Goal: Obtain resource: Obtain resource

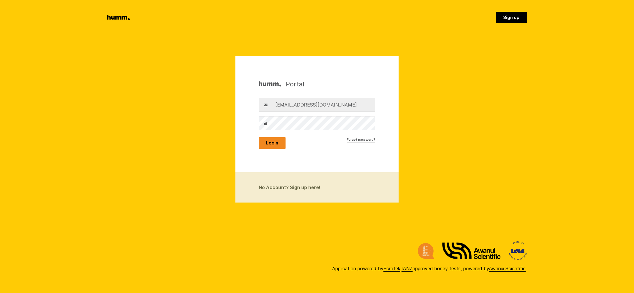
click at [271, 143] on button "Login" at bounding box center [272, 143] width 27 height 12
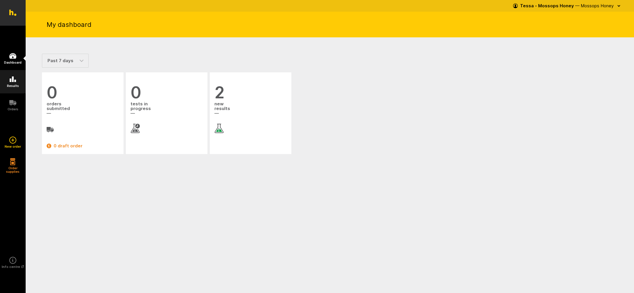
click at [13, 80] on icon at bounding box center [13, 79] width 6 height 6
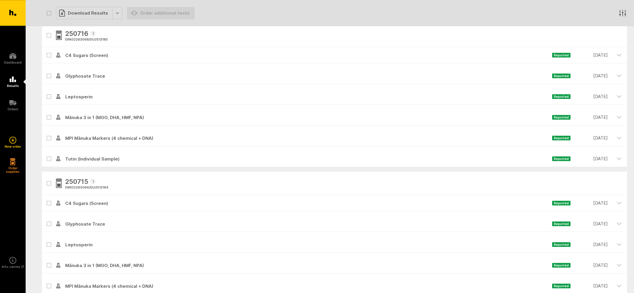
scroll to position [140, 0]
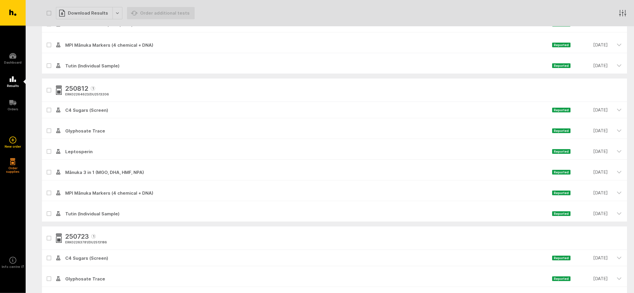
click at [49, 192] on icon at bounding box center [48, 193] width 3 height 3
click at [46, 188] on input "checkbox" at bounding box center [44, 187] width 4 height 4
checkbox input "true"
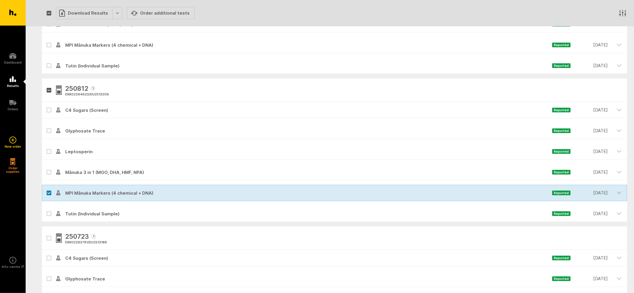
click at [48, 212] on icon at bounding box center [48, 213] width 3 height 3
click at [46, 209] on input "checkbox" at bounding box center [44, 207] width 4 height 4
checkbox input "true"
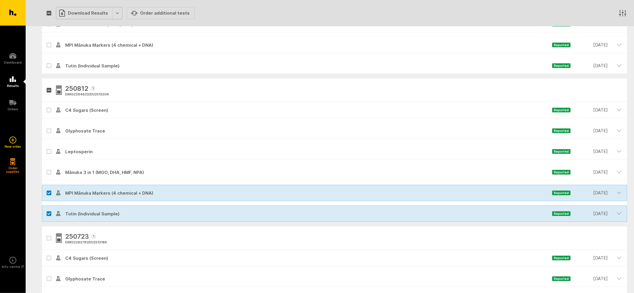
click at [85, 13] on div "Download Results" at bounding box center [89, 13] width 66 height 12
click at [90, 24] on button "Generate Custom Report" at bounding box center [93, 25] width 75 height 12
click at [47, 191] on label at bounding box center [49, 192] width 5 height 5
click at [46, 188] on input "checkbox" at bounding box center [44, 187] width 4 height 4
checkbox input "false"
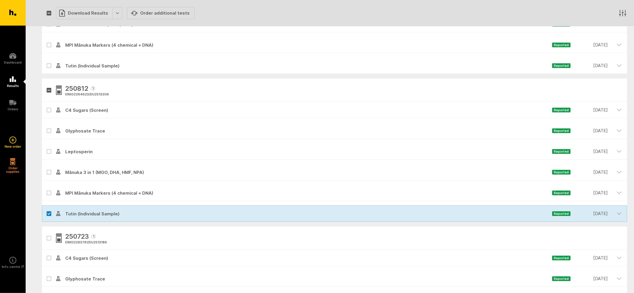
click at [47, 211] on label at bounding box center [49, 213] width 5 height 5
click at [46, 209] on input "checkbox" at bounding box center [44, 207] width 4 height 4
checkbox input "false"
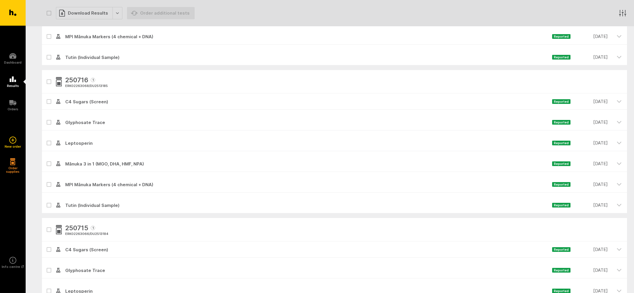
scroll to position [447, 0]
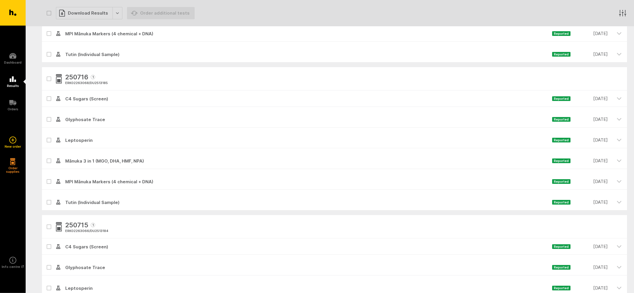
click at [50, 181] on icon at bounding box center [48, 181] width 3 height 3
click at [46, 177] on input "checkbox" at bounding box center [44, 175] width 4 height 4
checkbox input "true"
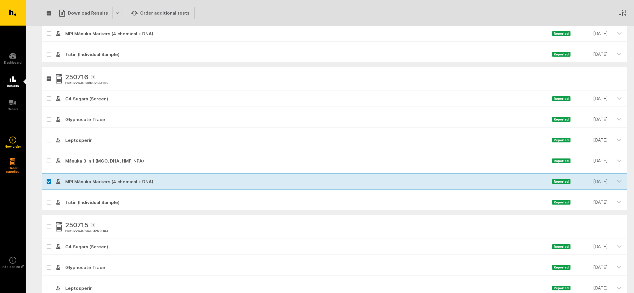
click at [49, 201] on icon at bounding box center [48, 202] width 3 height 3
click at [46, 198] on input "checkbox" at bounding box center [44, 196] width 4 height 4
checkbox input "true"
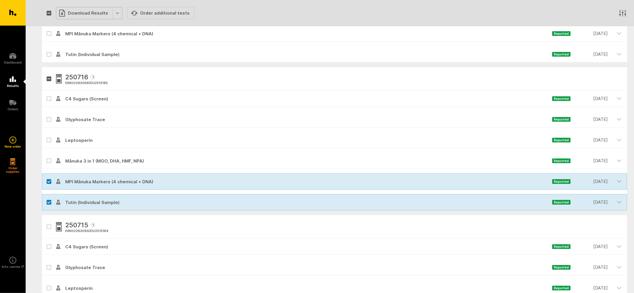
click at [86, 13] on div "Download Results" at bounding box center [89, 13] width 66 height 12
click at [85, 24] on button "Generate Custom Report" at bounding box center [93, 25] width 75 height 12
click at [49, 181] on icon at bounding box center [49, 181] width 3 height 2
click at [46, 177] on input "checkbox" at bounding box center [44, 175] width 4 height 4
checkbox input "false"
